Goal: Task Accomplishment & Management: Use online tool/utility

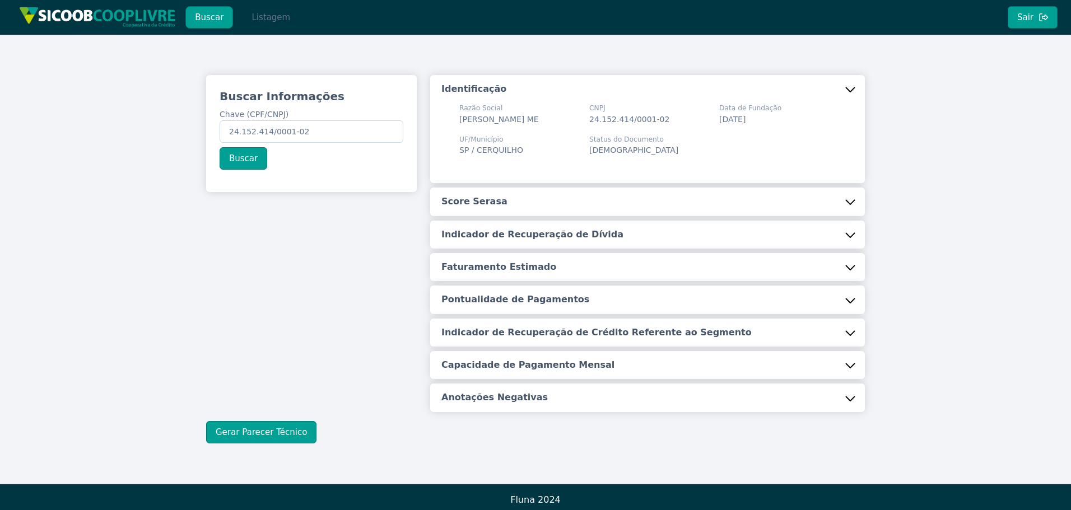
click at [246, 20] on button "Listagem" at bounding box center [271, 17] width 58 height 22
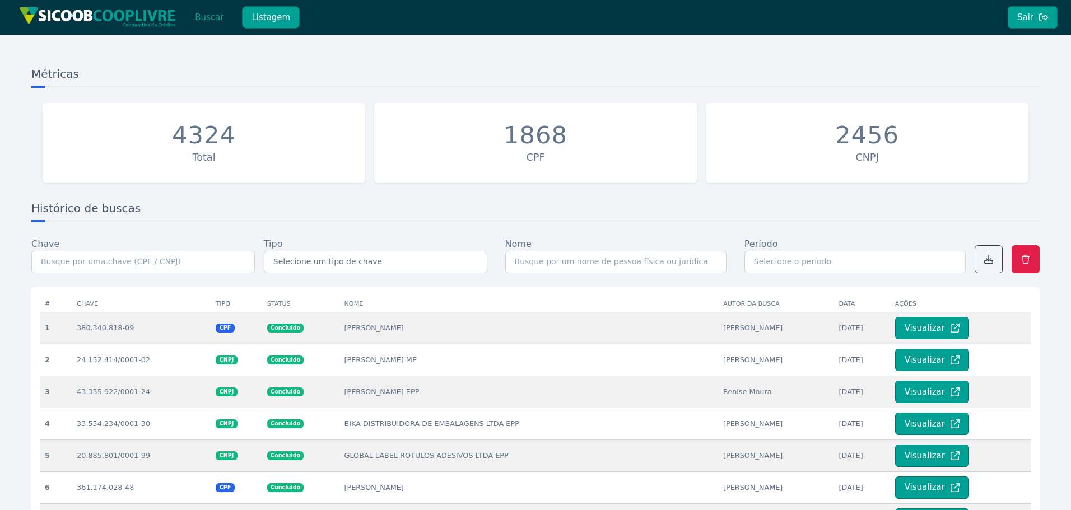
click at [216, 16] on button "Buscar" at bounding box center [209, 17] width 48 height 22
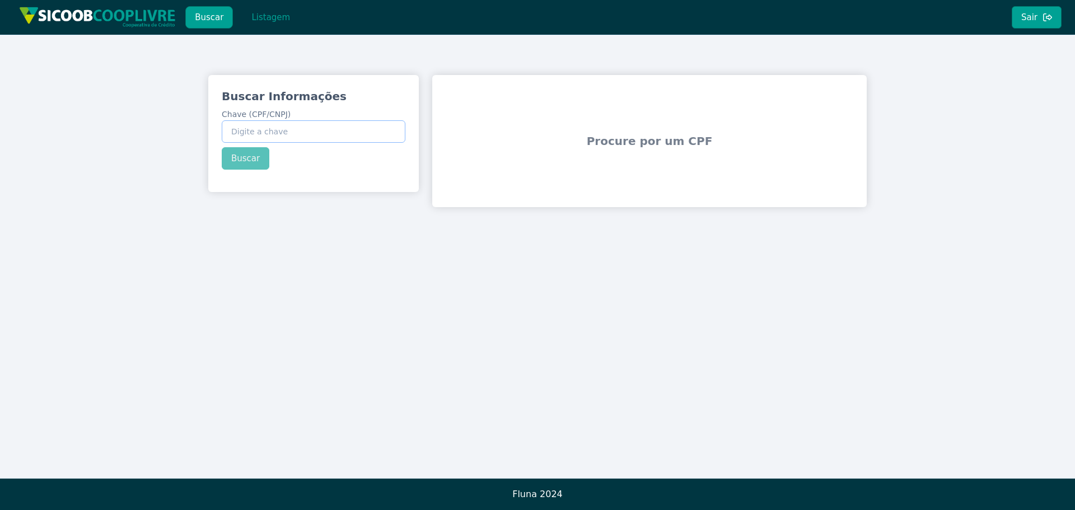
click at [335, 124] on input "Chave (CPF/CNPJ)" at bounding box center [314, 131] width 184 height 22
paste input "23.849.702/0001-40"
type input "23.849.702/0001-40"
click at [253, 157] on div "Buscar Informações Chave (CPF/CNPJ) 23.849.702/0001-40 Buscar" at bounding box center [313, 129] width 211 height 108
click at [244, 157] on button "Buscar" at bounding box center [246, 158] width 48 height 22
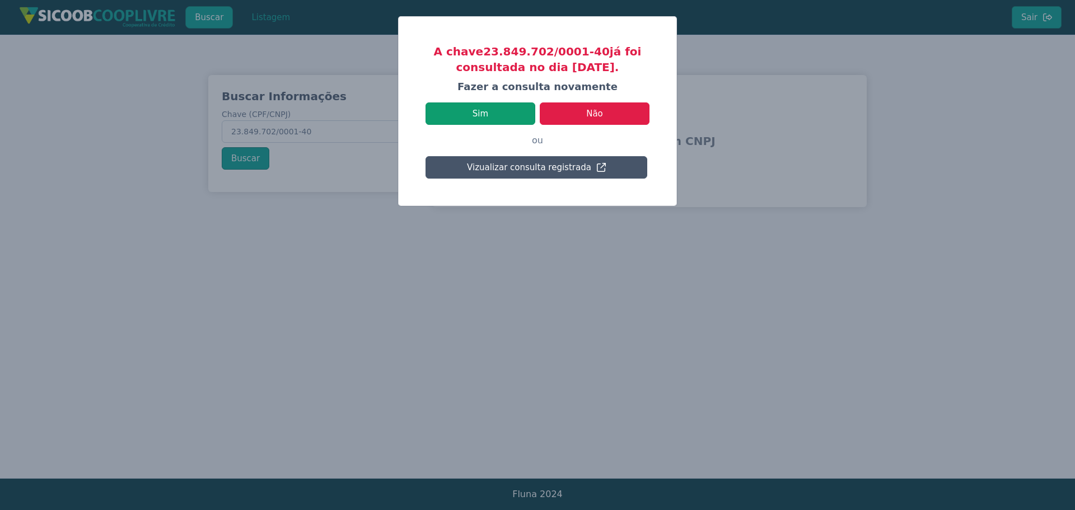
click at [496, 118] on button "Sim" at bounding box center [481, 113] width 110 height 22
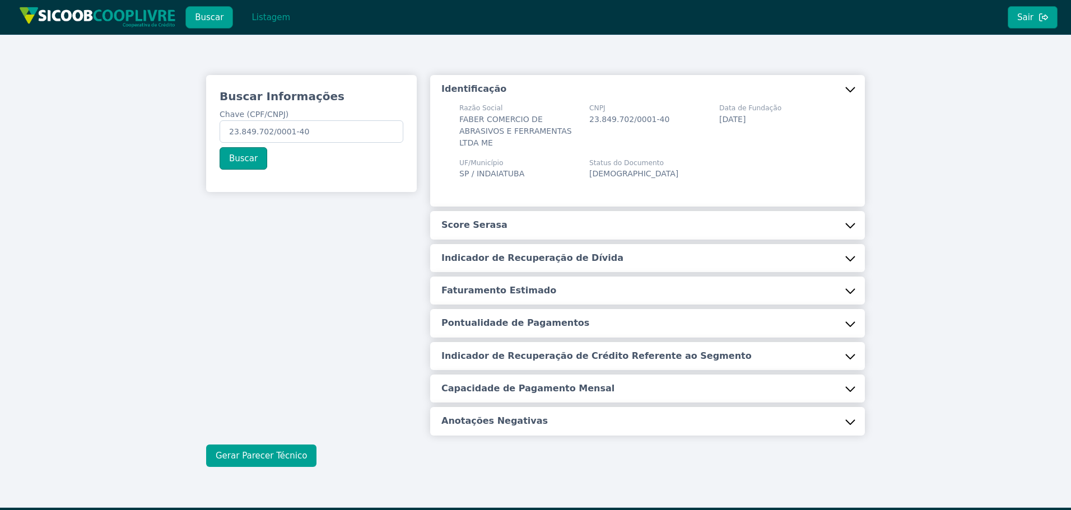
click at [273, 447] on button "Gerar Parecer Técnico" at bounding box center [261, 456] width 110 height 22
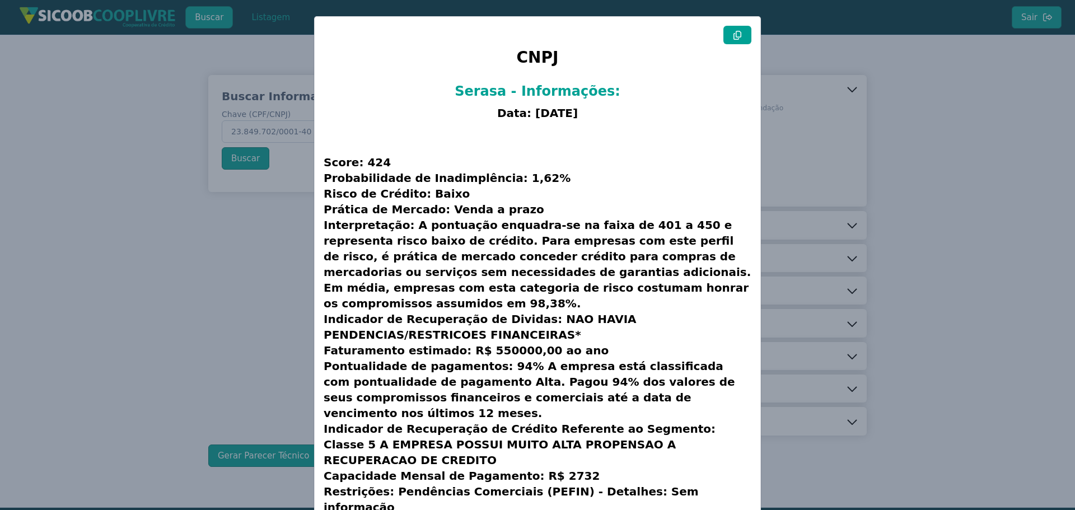
click at [729, 36] on button at bounding box center [738, 35] width 28 height 18
click at [55, 337] on modal-container "CNPJ Serasa - Informações: Data: [DATE] Score: 424 Probabilidade de Inadimplênc…" at bounding box center [537, 255] width 1075 height 510
